Goal: Check status: Check status

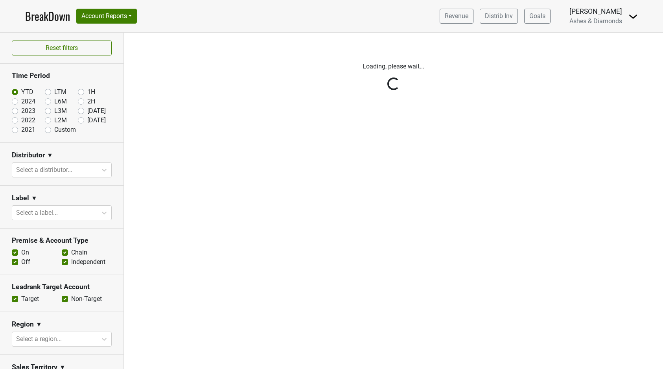
click at [87, 120] on label "[DATE]" at bounding box center [96, 120] width 18 height 9
click at [83, 120] on input "[DATE]" at bounding box center [93, 120] width 31 height 8
radio input "true"
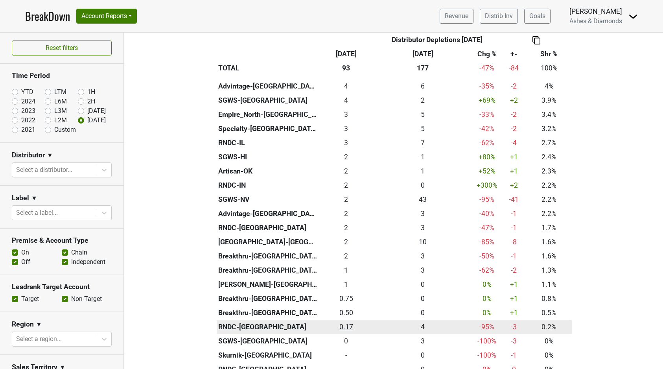
scroll to position [291, 0]
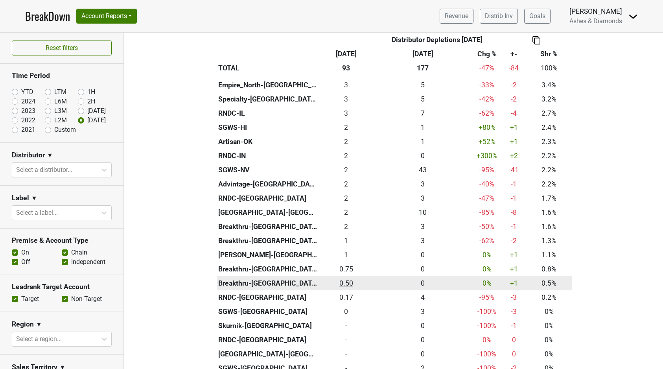
click at [346, 278] on div "0.5 0.50" at bounding box center [346, 283] width 50 height 10
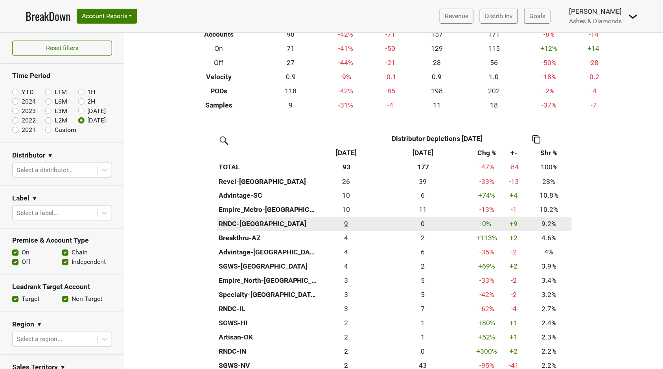
scroll to position [99, 0]
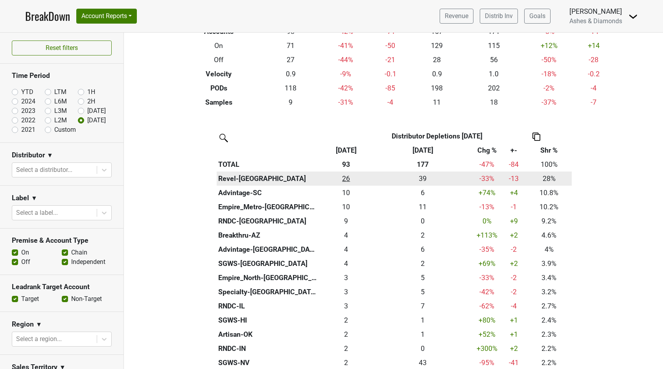
click at [347, 177] on div "26 26" at bounding box center [346, 178] width 50 height 10
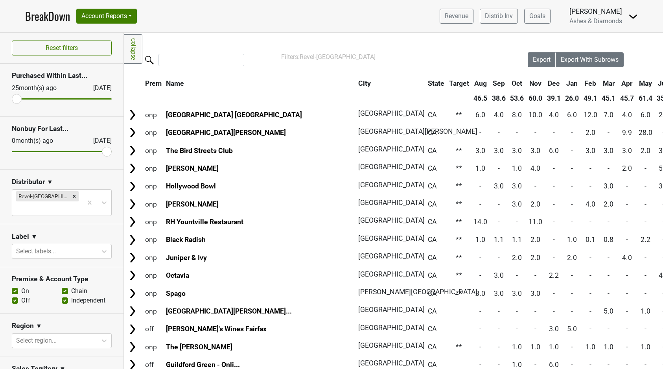
click at [51, 16] on link "BreakDown" at bounding box center [47, 16] width 45 height 17
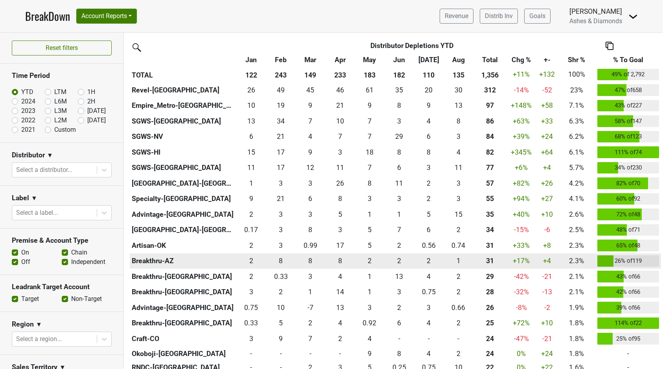
scroll to position [192, 0]
